Goal: Obtain resource: Obtain resource

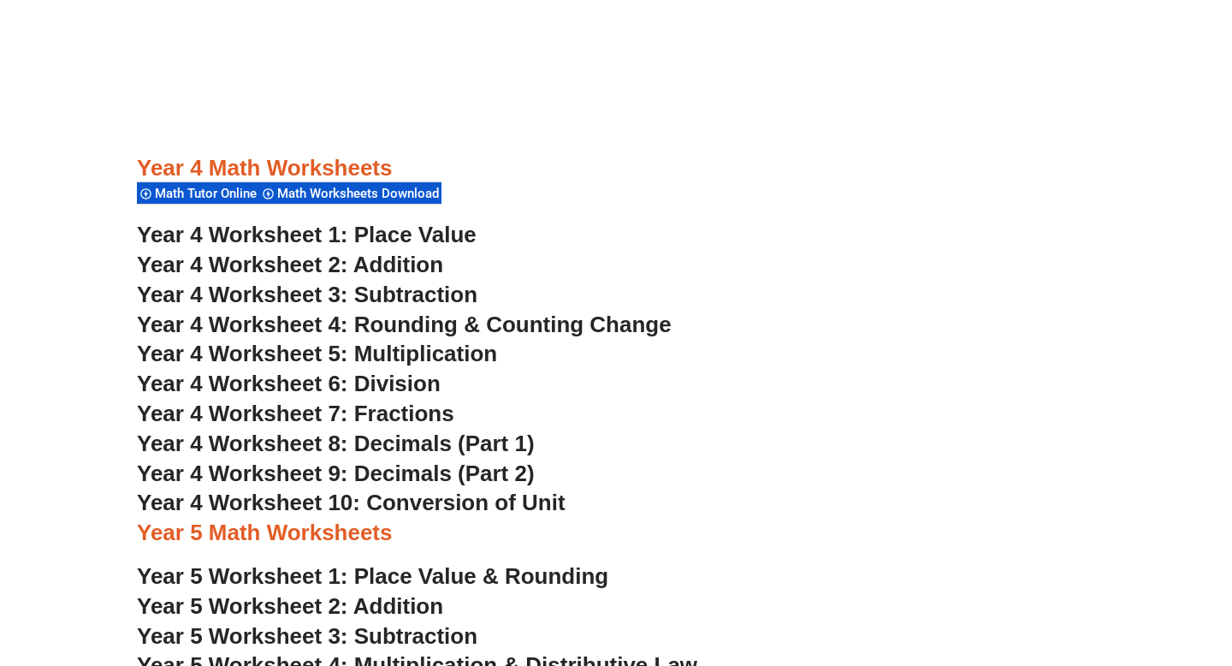
scroll to position [2948, 0]
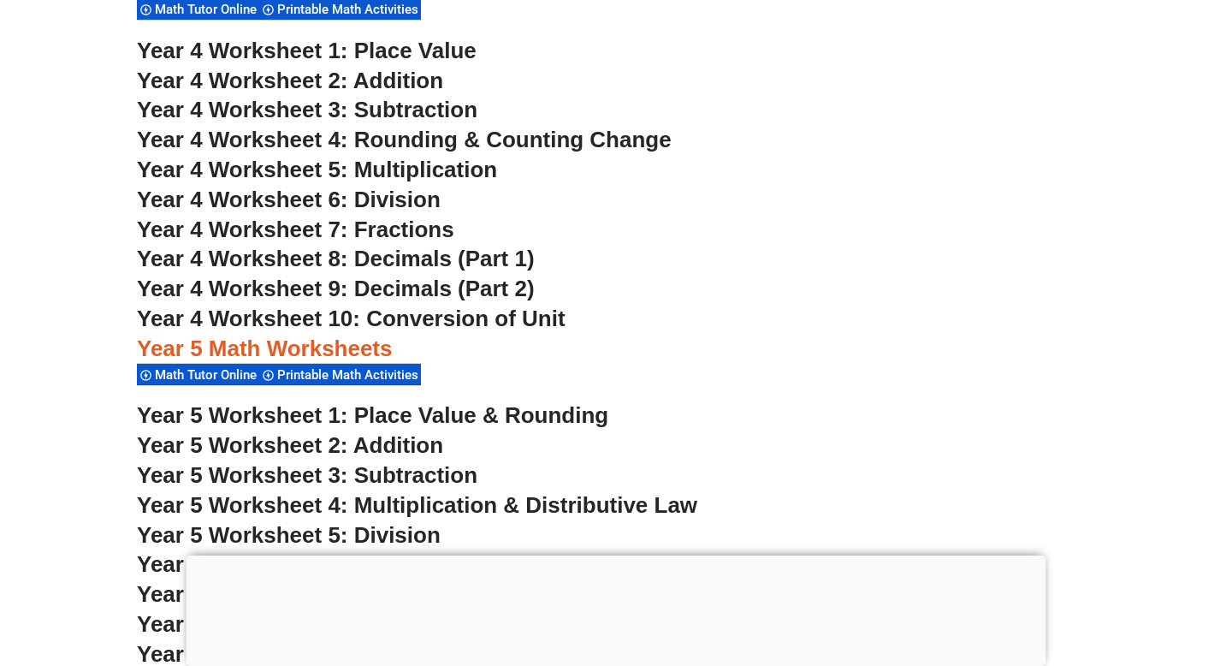
click at [361, 254] on span "Year 4 Worksheet 8: Decimals (Part 1)" at bounding box center [336, 259] width 398 height 26
click at [394, 320] on span "Year 4 Worksheet 10: Conversion of Unit" at bounding box center [351, 319] width 429 height 26
click at [403, 197] on span "Year 4 Worksheet 6: Division" at bounding box center [289, 200] width 304 height 26
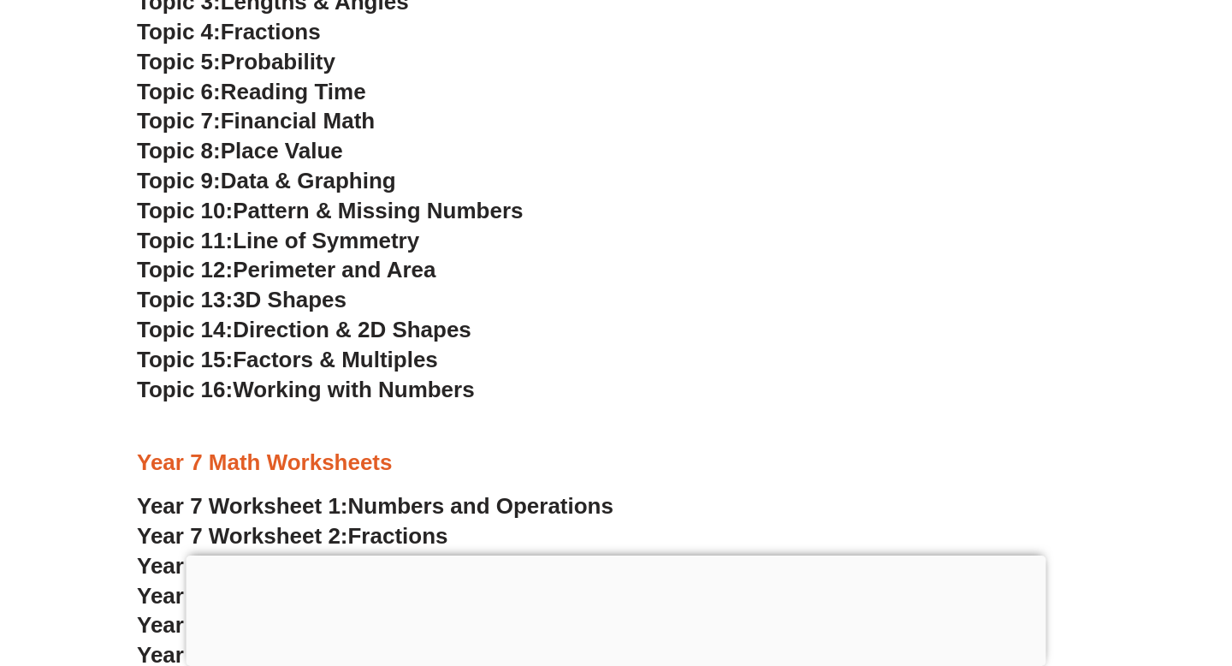
scroll to position [4502, 0]
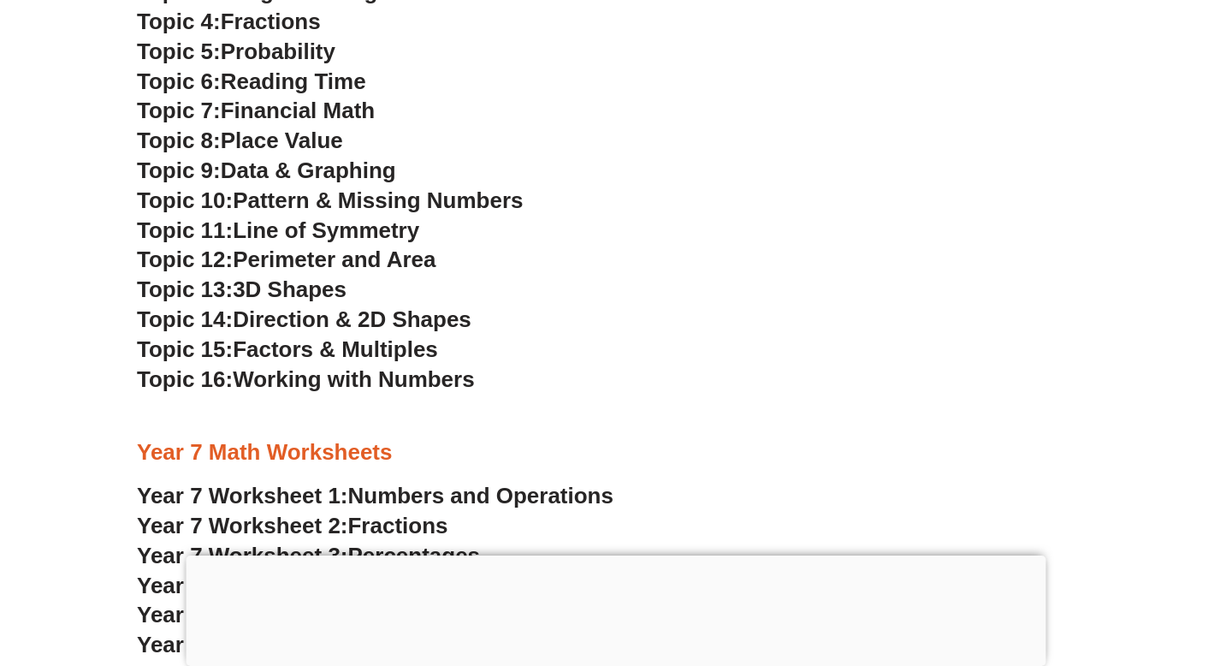
click at [338, 201] on span "Pattern & Missing Numbers" at bounding box center [378, 200] width 290 height 26
click at [292, 252] on span "Perimeter and Area" at bounding box center [334, 259] width 203 height 26
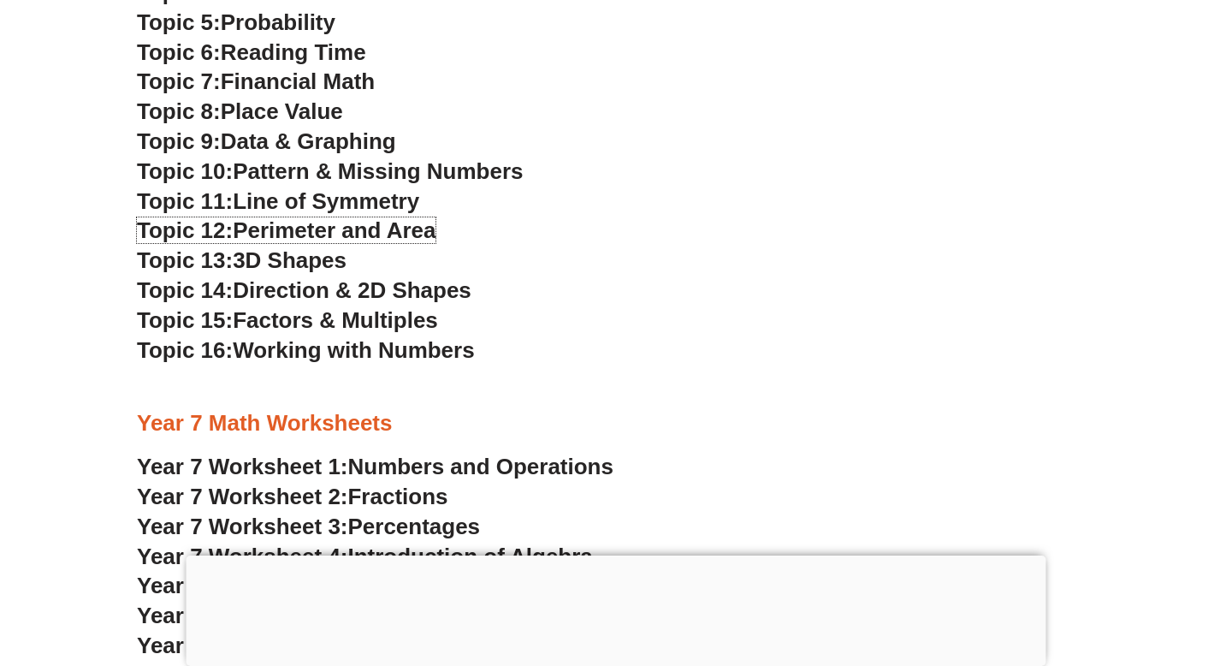
scroll to position [4532, 0]
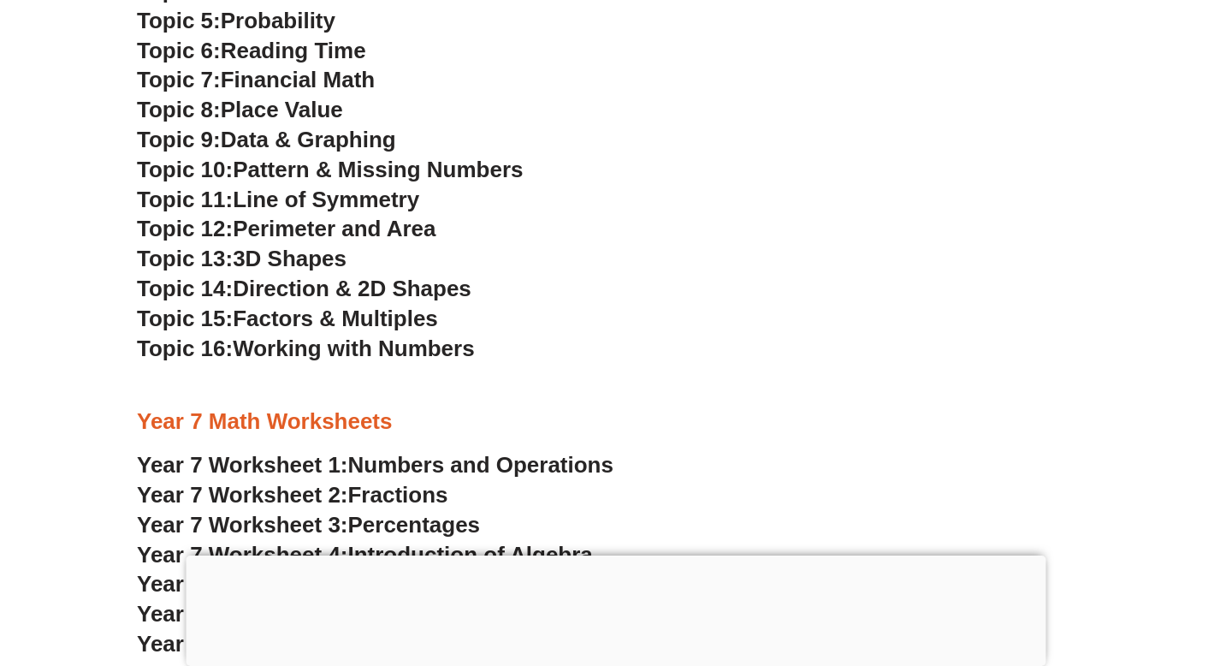
click at [318, 255] on span "3D Shapes" at bounding box center [290, 259] width 114 height 26
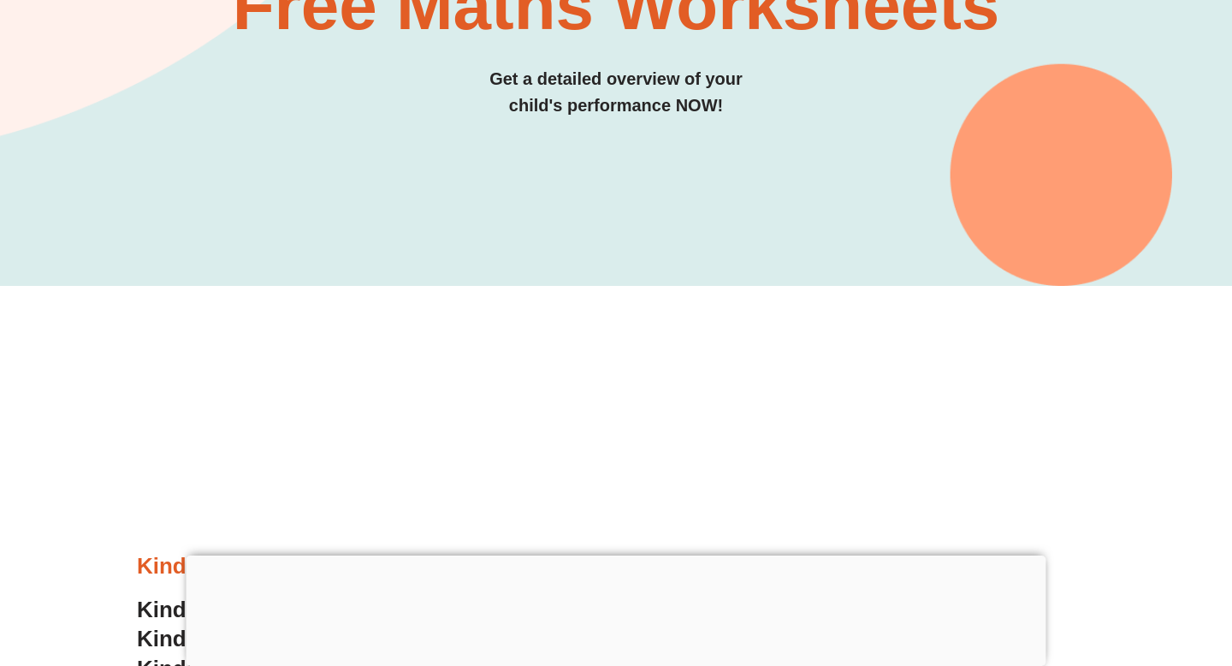
scroll to position [0, 0]
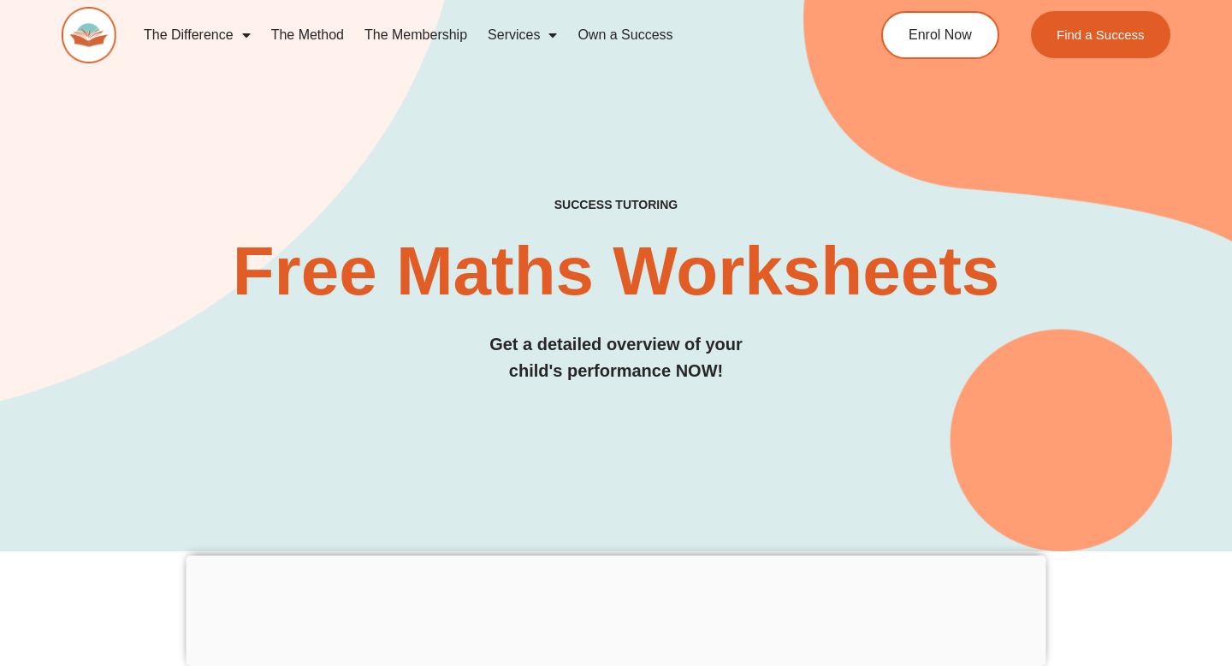
click at [211, 38] on link "The Difference" at bounding box center [198, 34] width 128 height 39
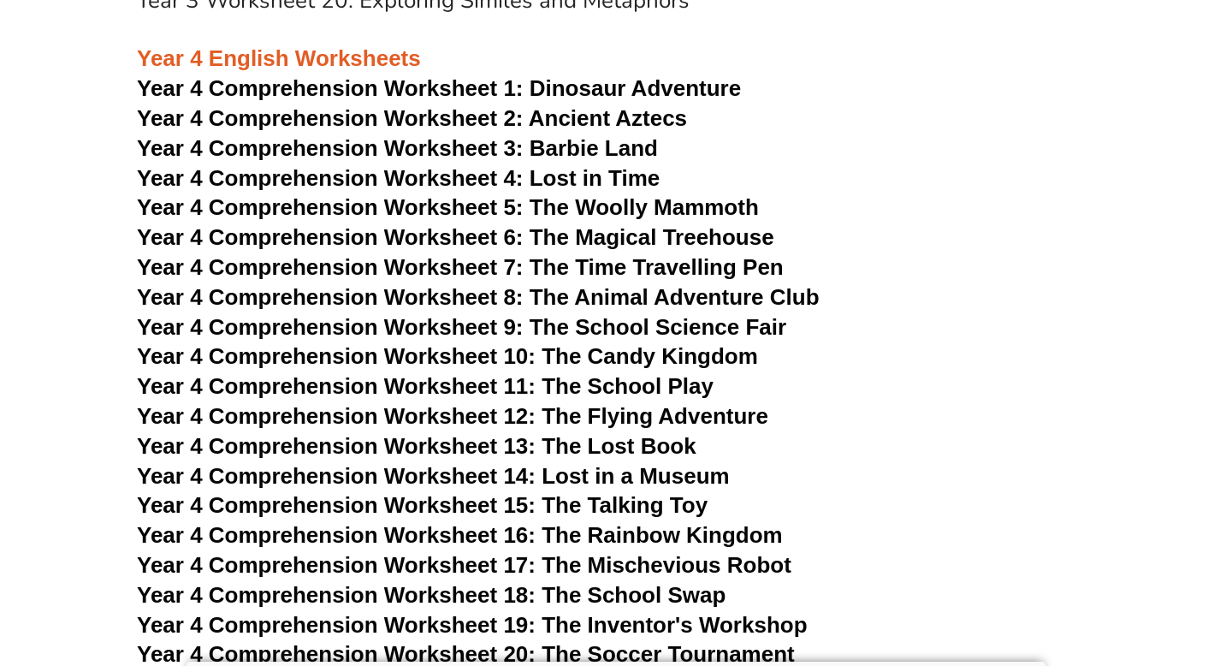
scroll to position [6805, 0]
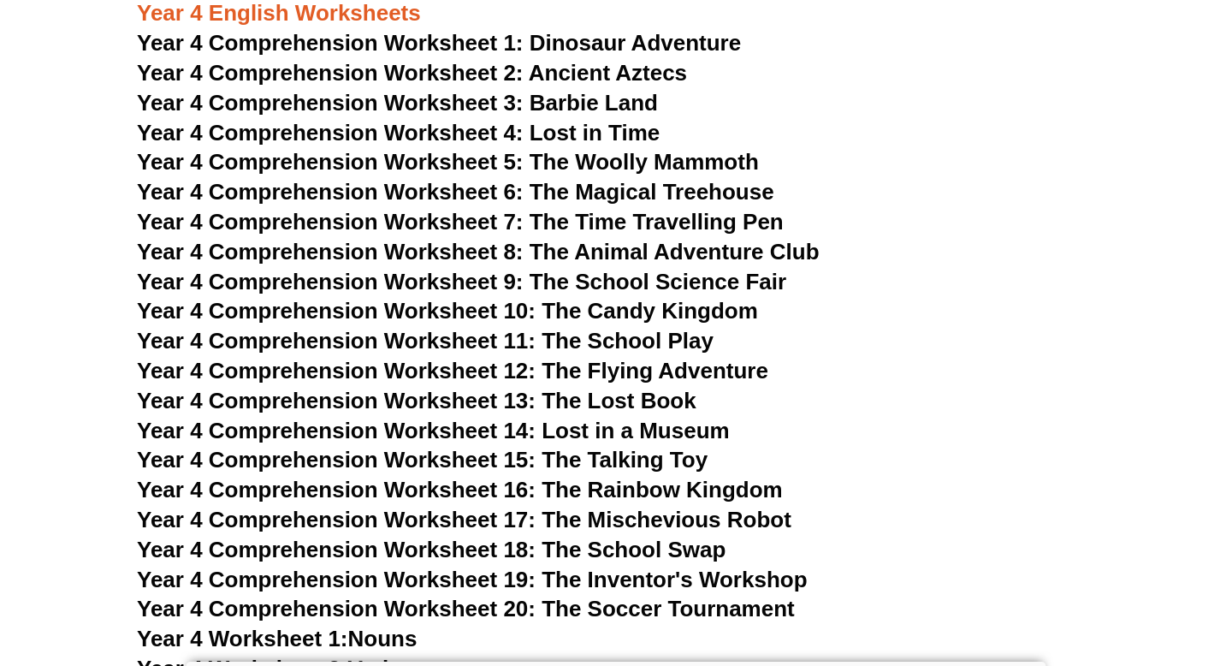
click at [647, 519] on span "Year 4 Comprehension Worksheet 17: The Mischevious Robot" at bounding box center [464, 520] width 655 height 26
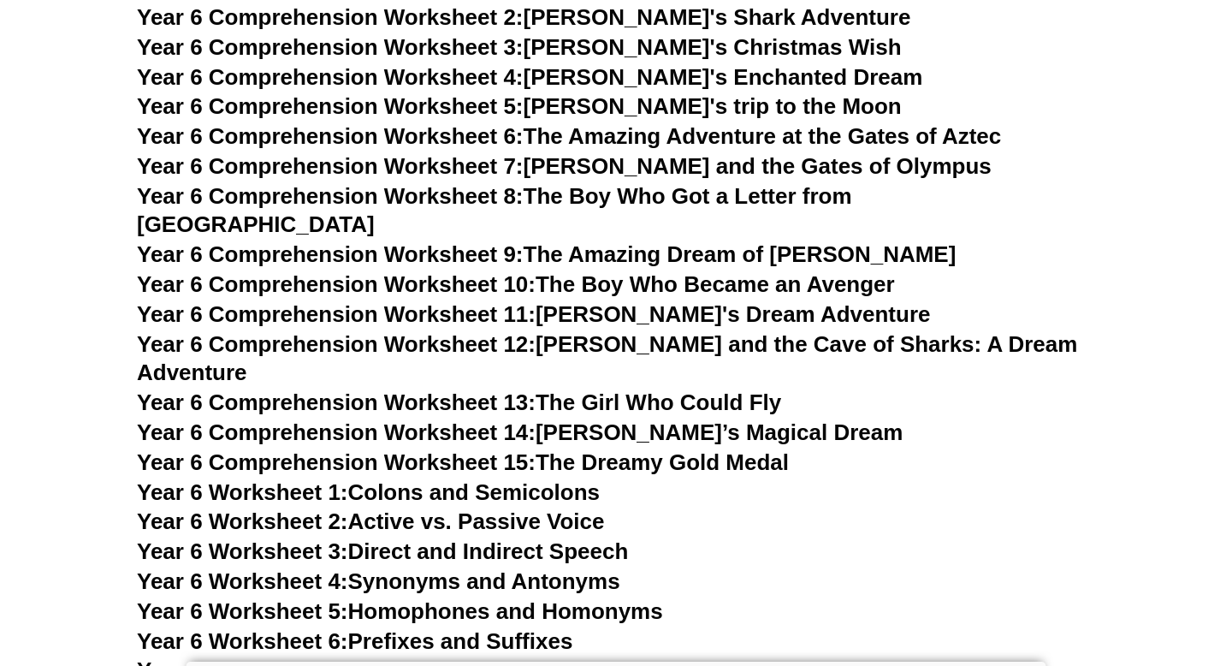
scroll to position [9321, 0]
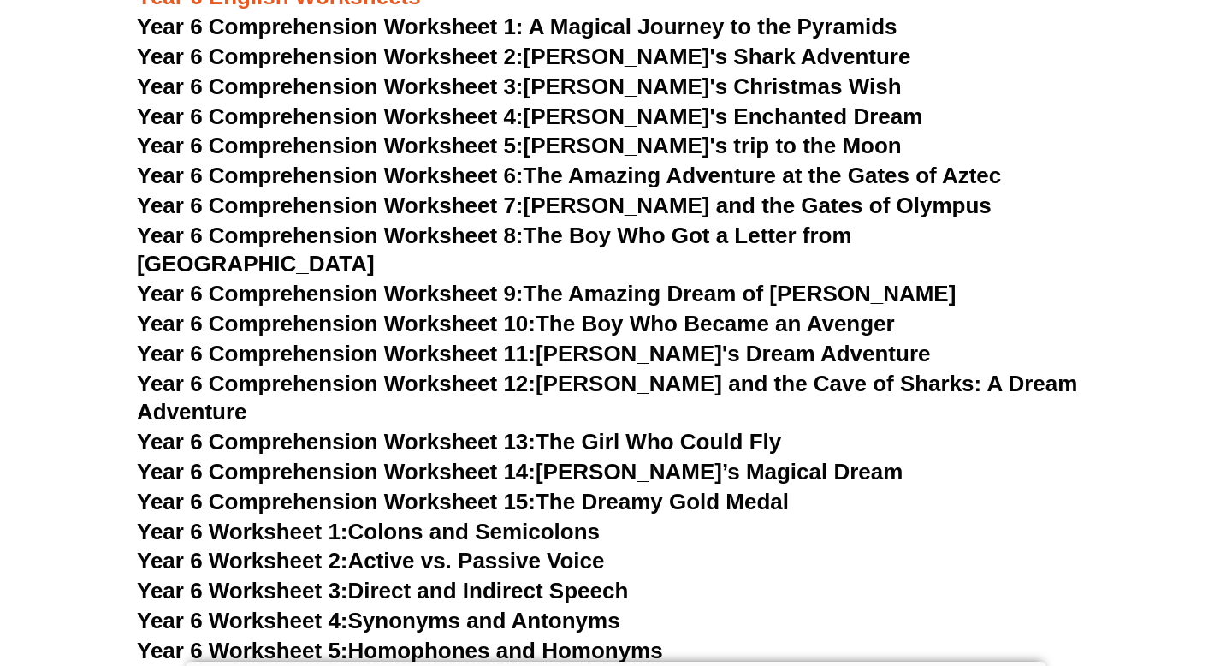
click at [751, 281] on link "Year 6 Comprehension Worksheet 9: The Amazing Dream of [PERSON_NAME]" at bounding box center [546, 294] width 819 height 26
